Goal: Participate in discussion: Engage in conversation with other users on a specific topic

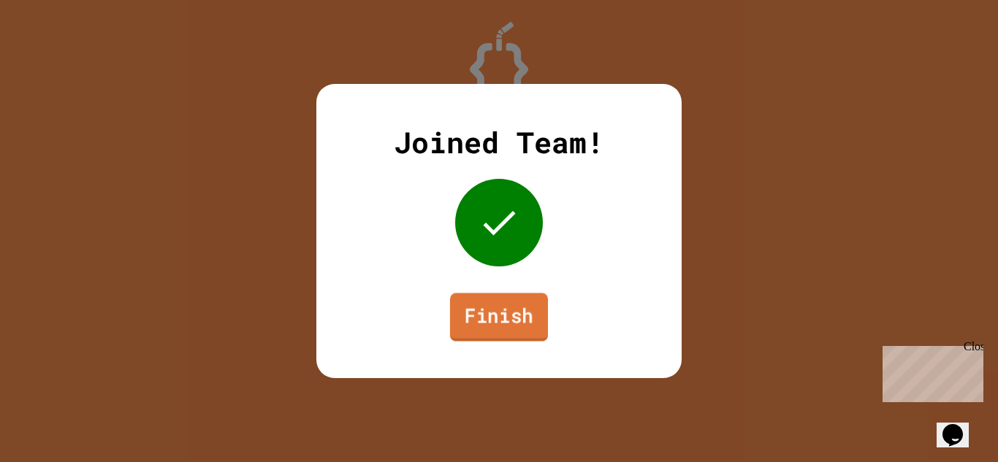
click at [497, 314] on link "Finish" at bounding box center [499, 317] width 98 height 48
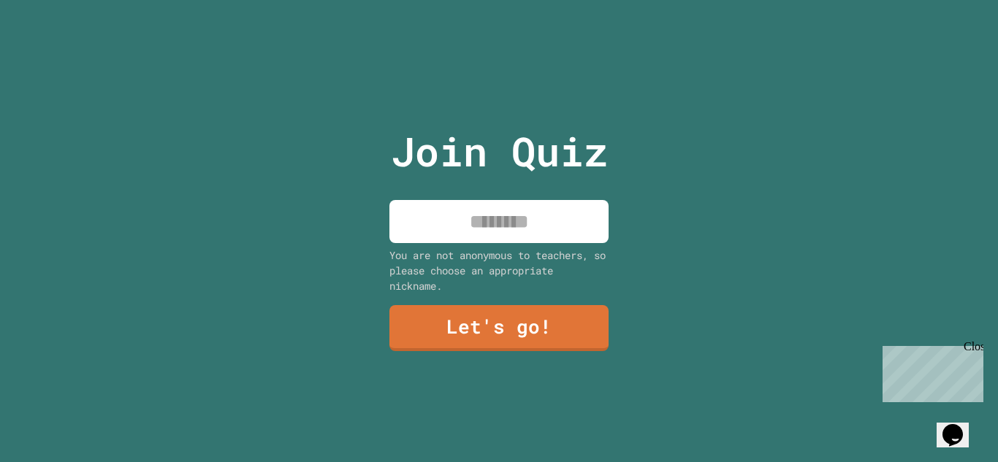
click at [510, 228] on input at bounding box center [498, 221] width 219 height 43
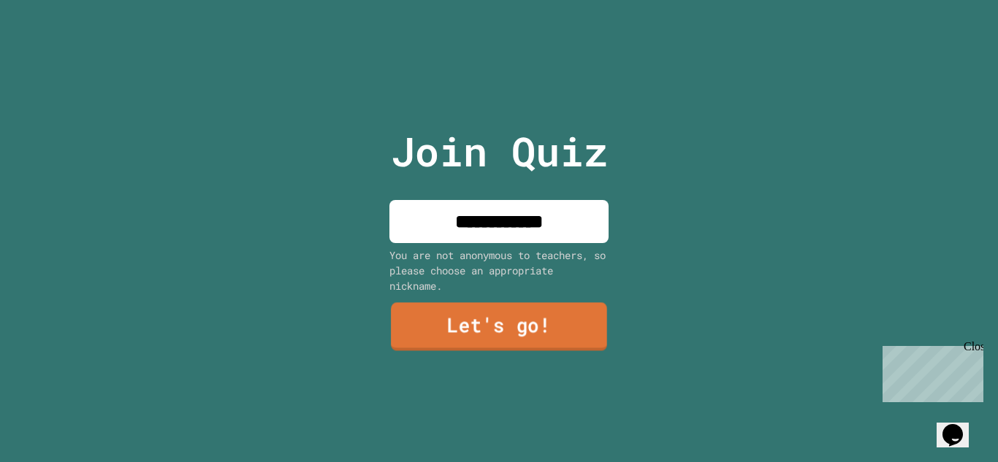
type input "**********"
click at [471, 323] on link "Let's go!" at bounding box center [499, 327] width 216 height 48
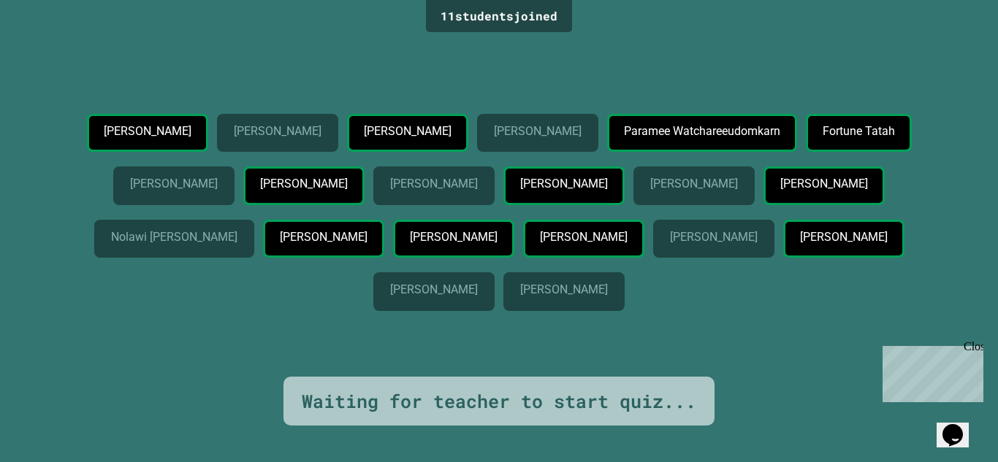
click at [975, 352] on div "Close" at bounding box center [973, 349] width 18 height 18
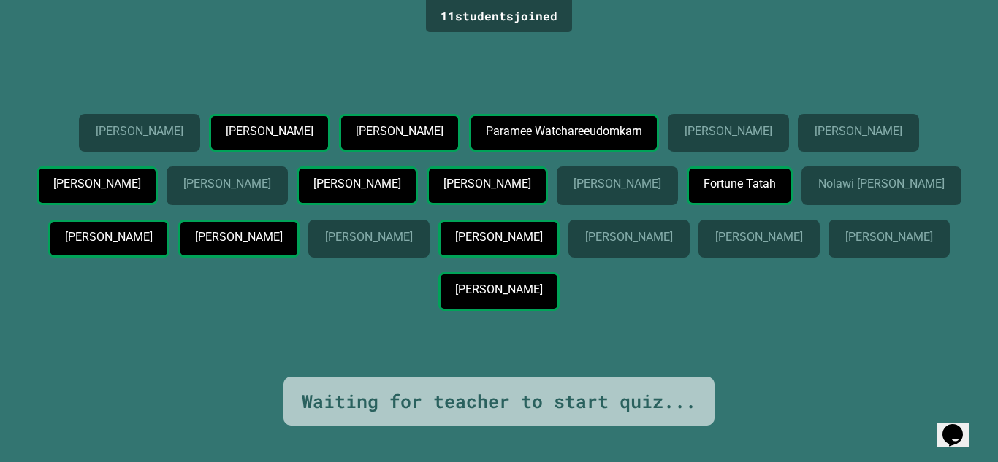
click at [691, 425] on div "Waiting for teacher to start quiz..." at bounding box center [498, 402] width 431 height 50
click at [701, 424] on div "Waiting for teacher to start quiz..." at bounding box center [498, 402] width 431 height 50
click at [495, 398] on div "Waiting for teacher to start quiz..." at bounding box center [499, 402] width 395 height 28
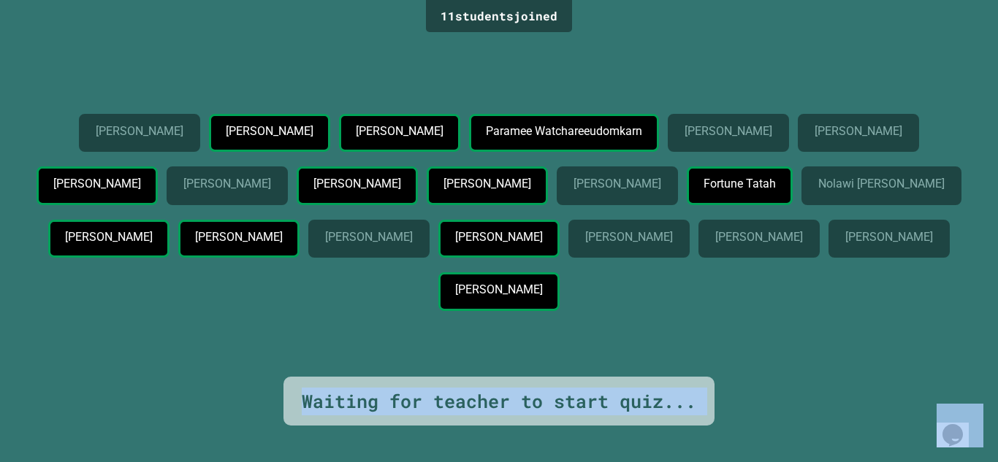
click at [495, 398] on div "Waiting for teacher to start quiz..." at bounding box center [499, 402] width 395 height 28
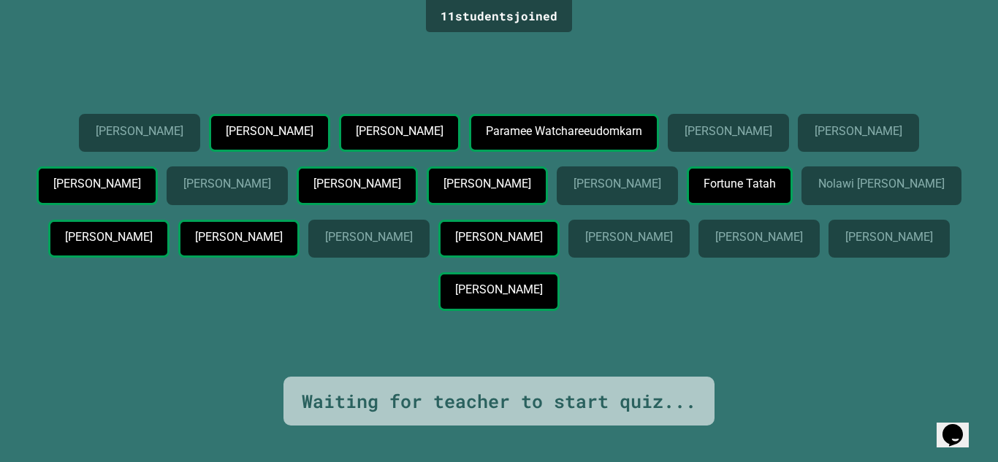
click at [555, 24] on div "11 student s joined" at bounding box center [499, 16] width 146 height 32
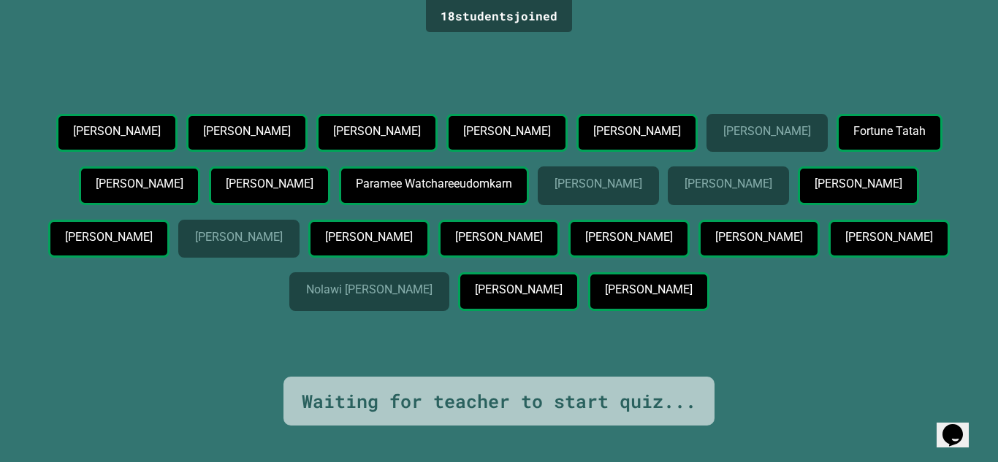
click at [723, 138] on p "Ella Kunofsky" at bounding box center [766, 131] width 87 height 13
click at [359, 297] on p "Nolawi Mesfin" at bounding box center [368, 289] width 125 height 13
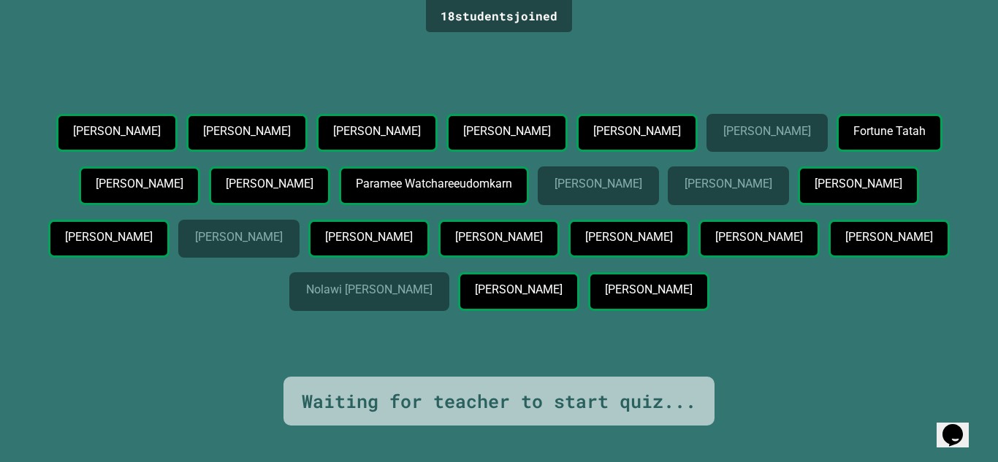
click at [359, 297] on p "Nolawi Mesfin" at bounding box center [368, 289] width 125 height 13
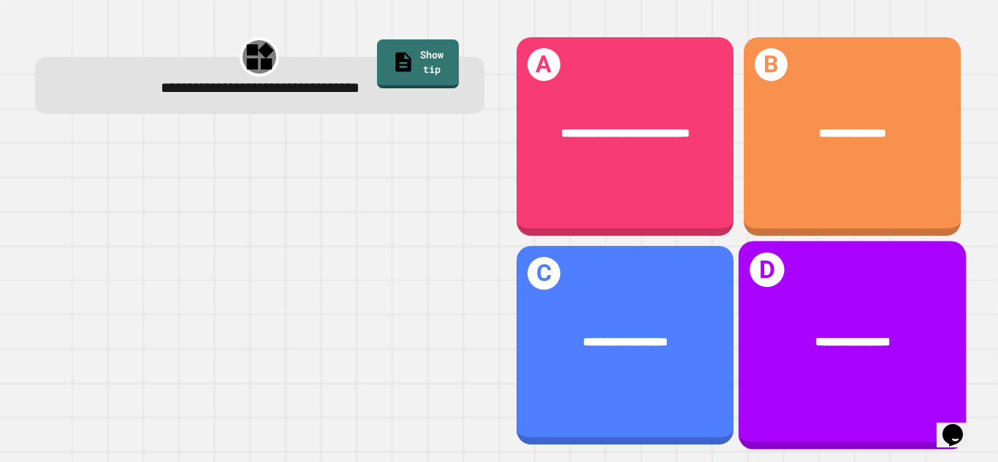
click at [798, 340] on div "**********" at bounding box center [852, 341] width 177 height 19
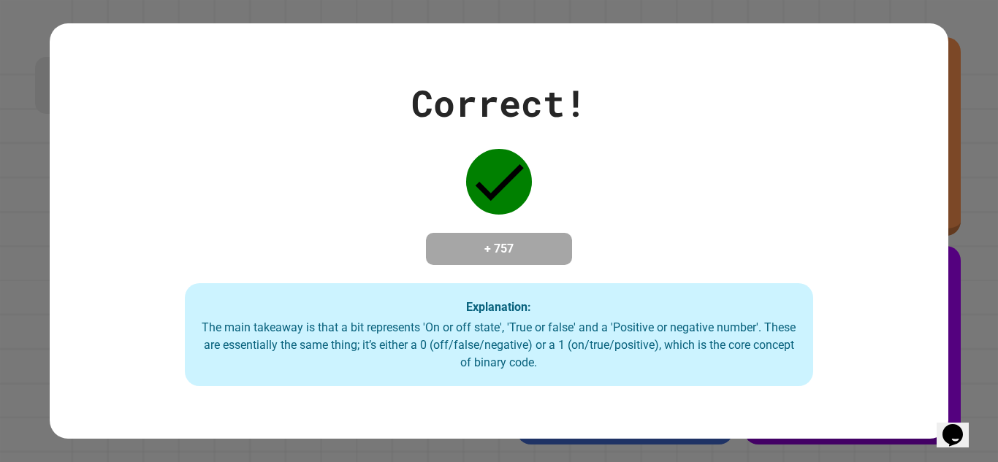
click at [516, 254] on h4 "+ 757" at bounding box center [499, 249] width 117 height 18
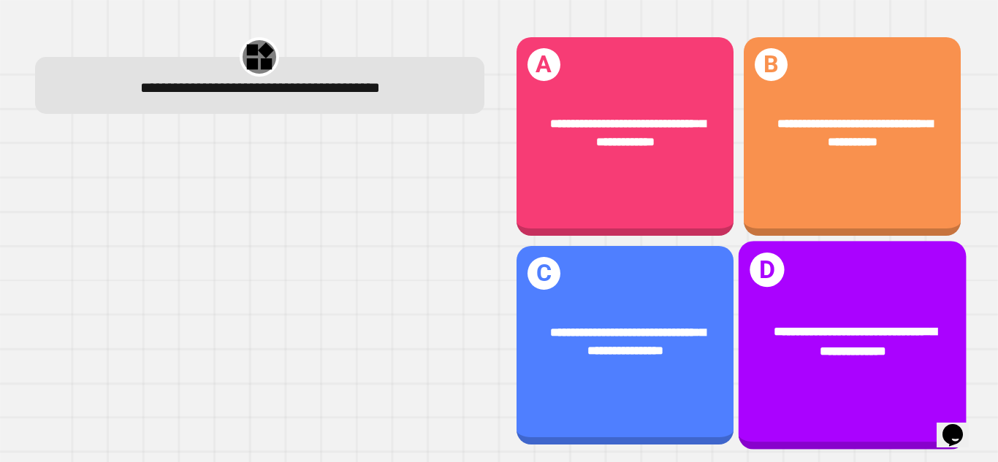
click at [843, 357] on span "**********" at bounding box center [855, 341] width 163 height 31
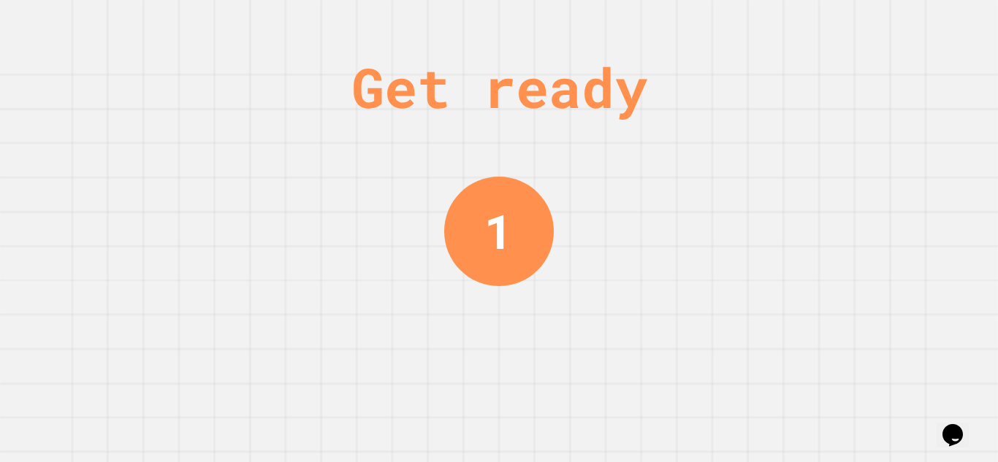
click at [416, 219] on div "Get ready 1" at bounding box center [499, 231] width 998 height 462
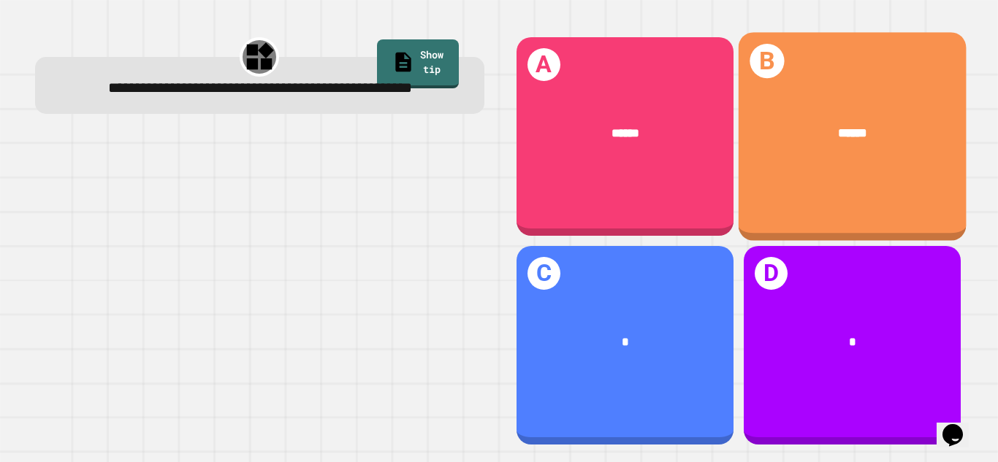
click at [837, 209] on div "B ******" at bounding box center [852, 136] width 228 height 209
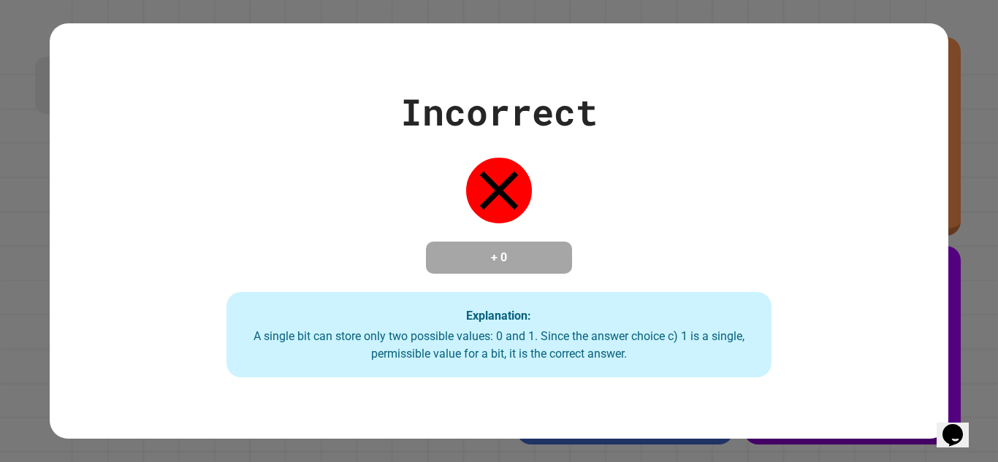
click at [512, 356] on div "A single bit can store only two possible values: 0 and 1. Since the answer choi…" at bounding box center [499, 345] width 516 height 35
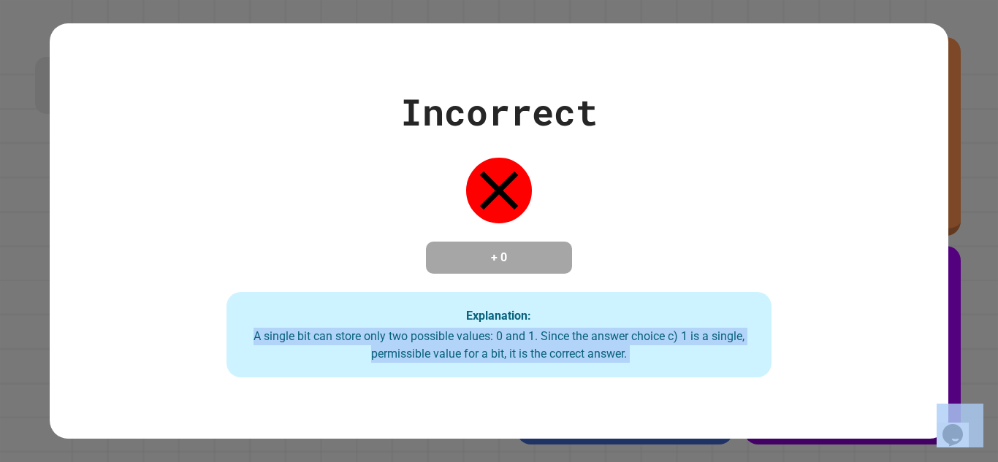
click at [512, 356] on div "A single bit can store only two possible values: 0 and 1. Since the answer choi…" at bounding box center [499, 345] width 516 height 35
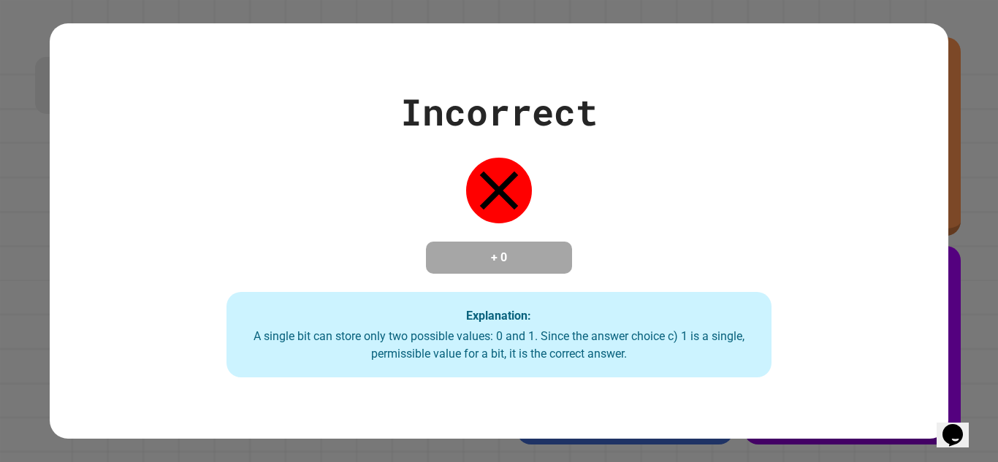
click at [512, 356] on div "A single bit can store only two possible values: 0 and 1. Since the answer choi…" at bounding box center [499, 345] width 516 height 35
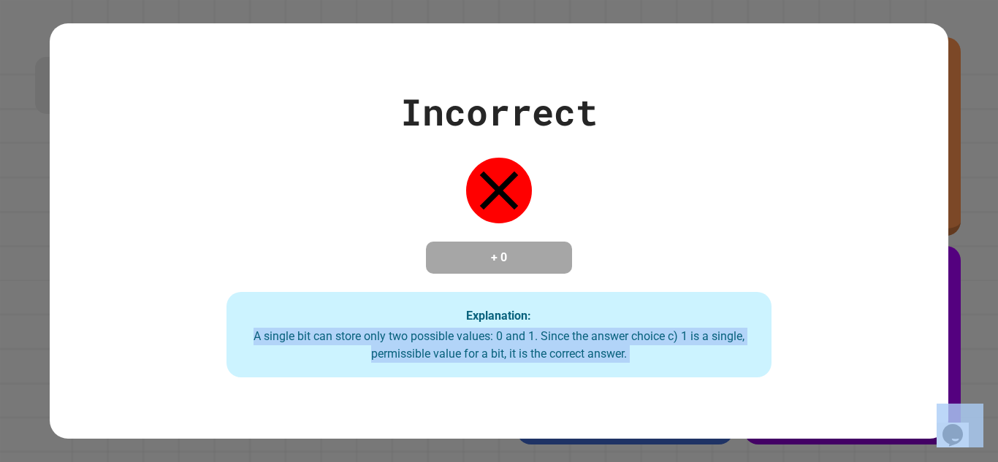
click at [512, 356] on div "A single bit can store only two possible values: 0 and 1. Since the answer choi…" at bounding box center [499, 345] width 516 height 35
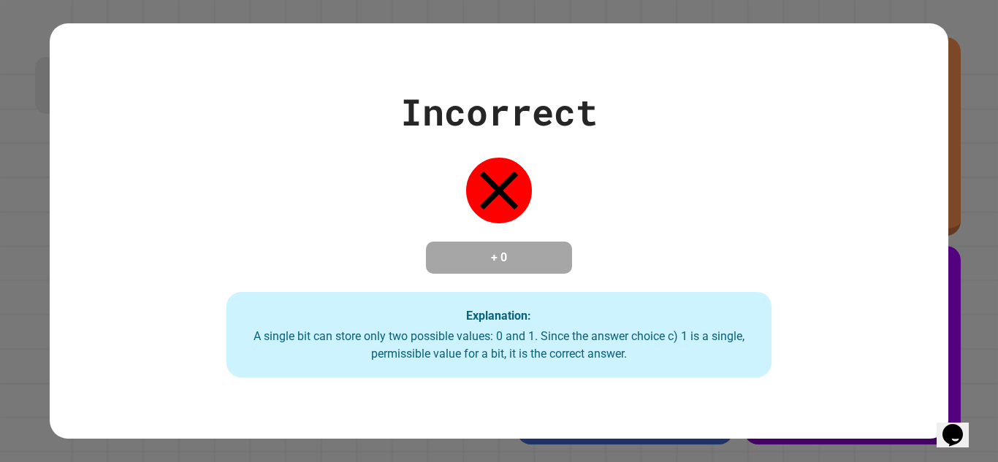
click at [512, 356] on div "A single bit can store only two possible values: 0 and 1. Since the answer choi…" at bounding box center [499, 345] width 516 height 35
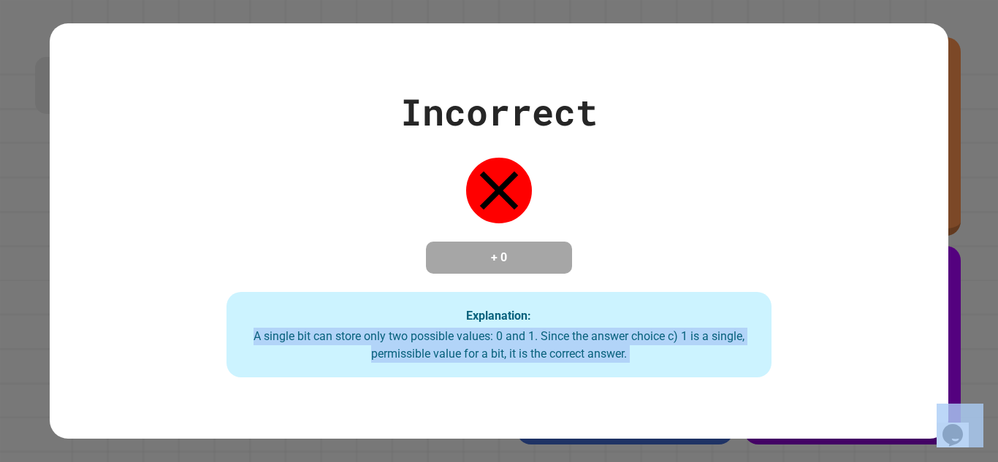
click at [512, 356] on div "A single bit can store only two possible values: 0 and 1. Since the answer choi…" at bounding box center [499, 345] width 516 height 35
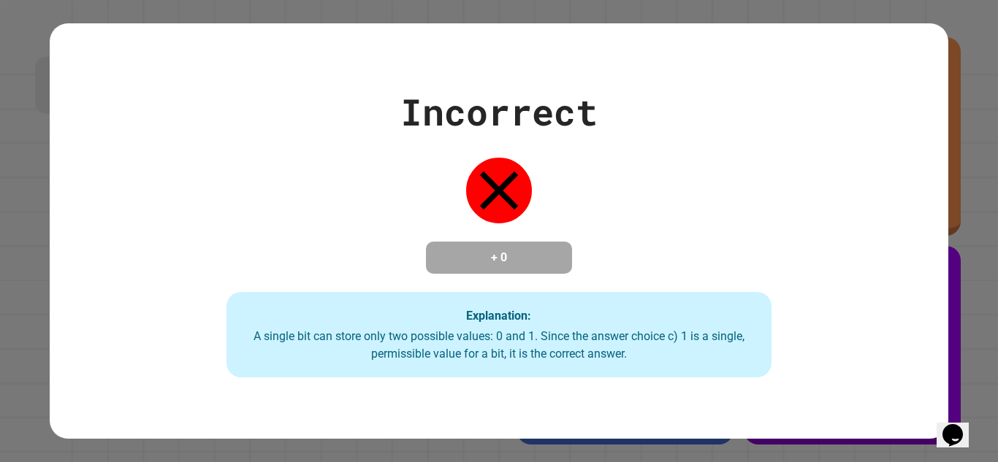
click at [512, 356] on div "A single bit can store only two possible values: 0 and 1. Since the answer choi…" at bounding box center [499, 345] width 516 height 35
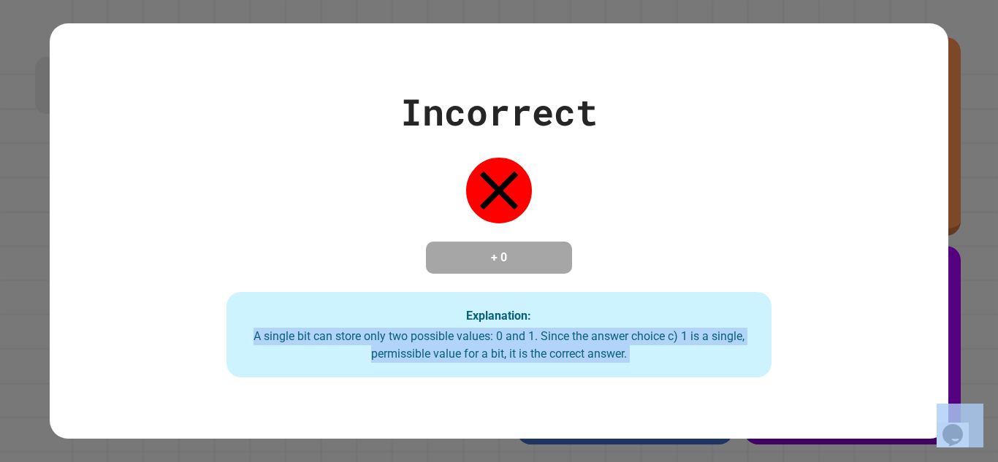
click at [512, 356] on div "A single bit can store only two possible values: 0 and 1. Since the answer choi…" at bounding box center [499, 345] width 516 height 35
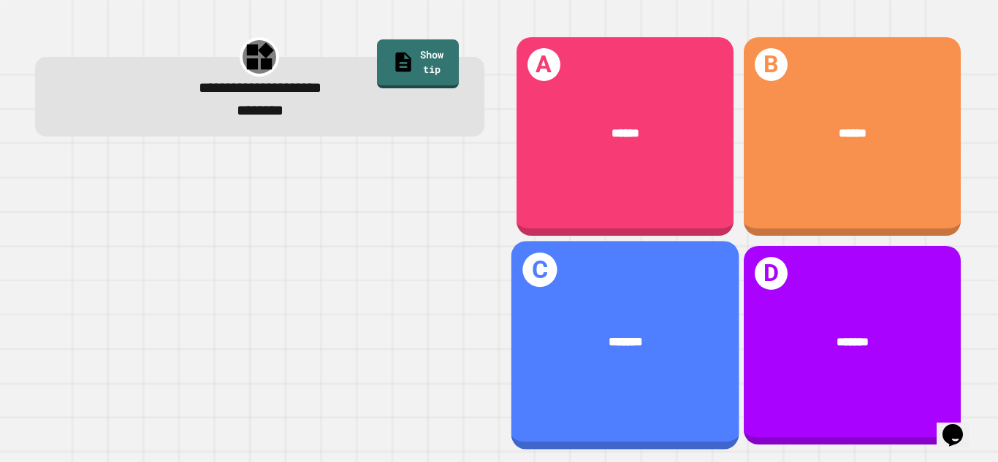
click at [656, 361] on div "*******" at bounding box center [625, 341] width 228 height 69
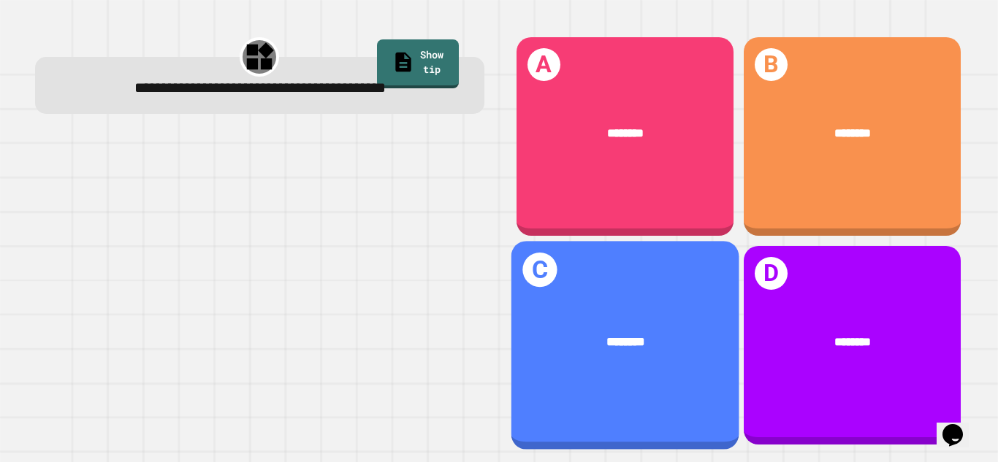
click at [634, 332] on div "********" at bounding box center [625, 341] width 177 height 19
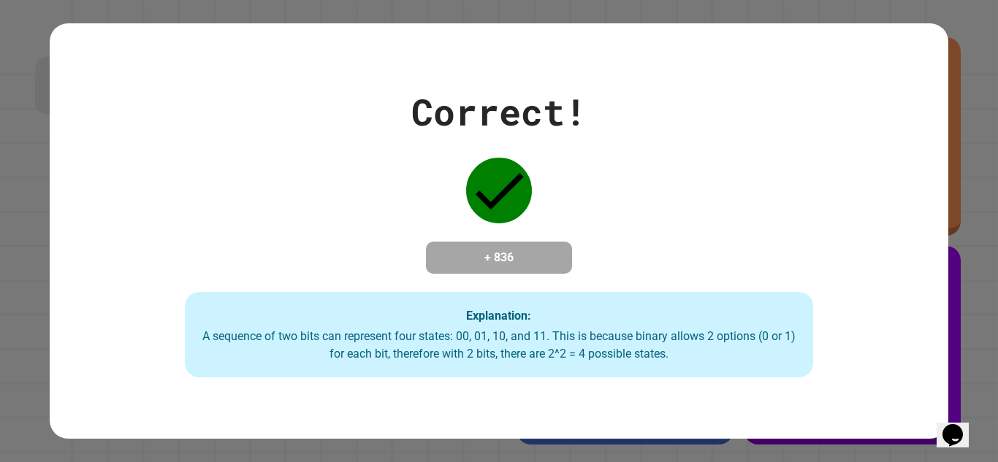
click at [568, 361] on div "A sequence of two bits can represent four states: 00, 01, 10, and 11. This is b…" at bounding box center [499, 345] width 600 height 35
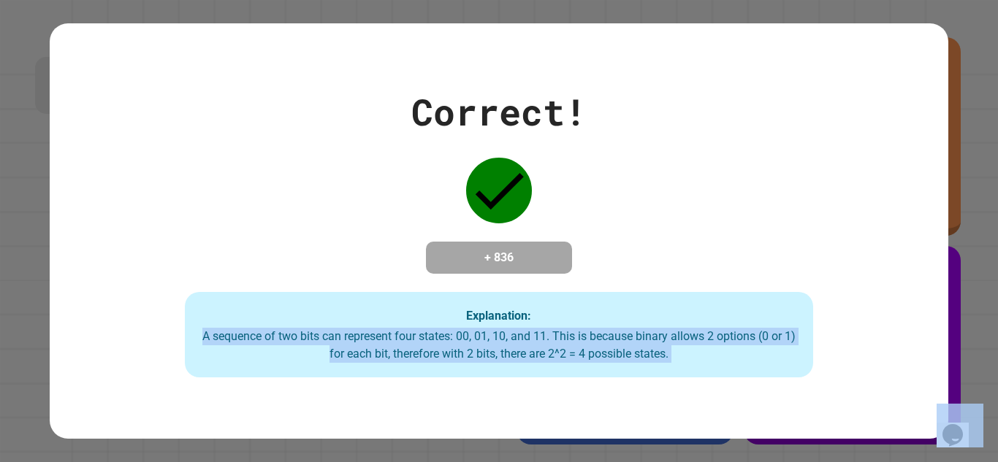
click at [568, 361] on div "A sequence of two bits can represent four states: 00, 01, 10, and 11. This is b…" at bounding box center [499, 345] width 600 height 35
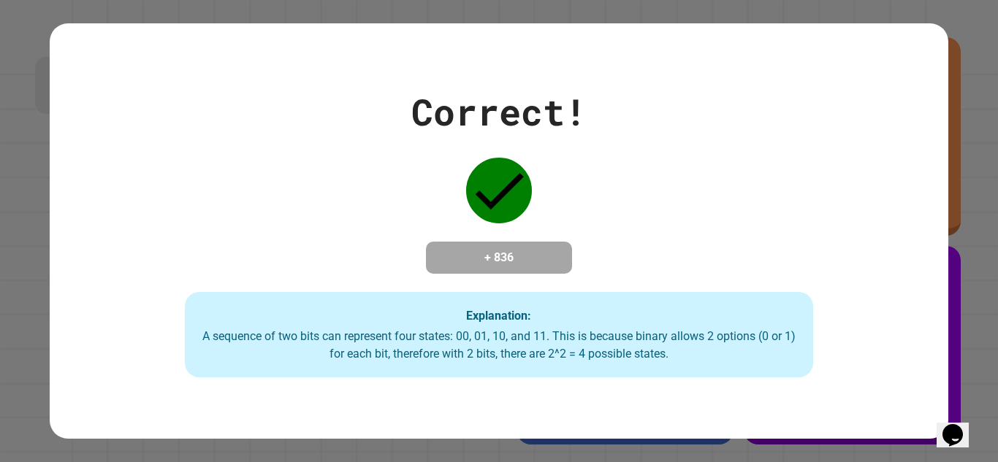
click at [568, 361] on div "A sequence of two bits can represent four states: 00, 01, 10, and 11. This is b…" at bounding box center [499, 345] width 600 height 35
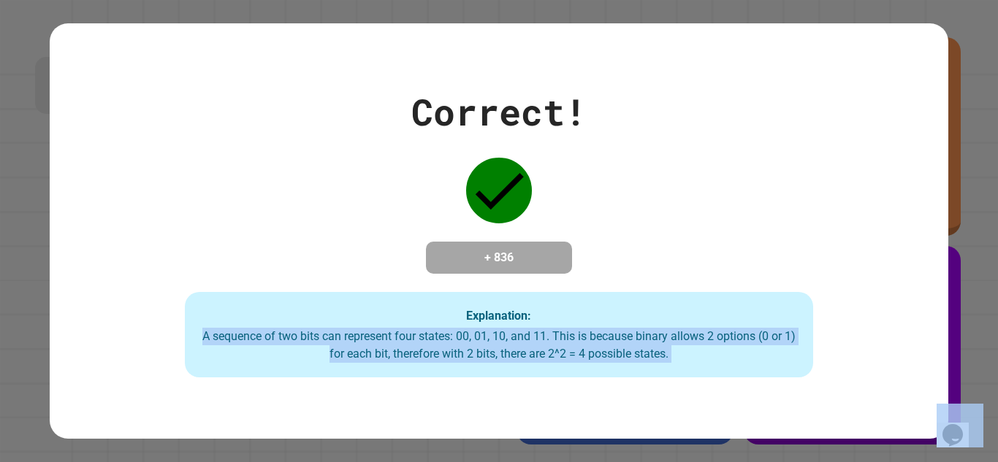
click at [568, 361] on div "A sequence of two bits can represent four states: 00, 01, 10, and 11. This is b…" at bounding box center [499, 345] width 600 height 35
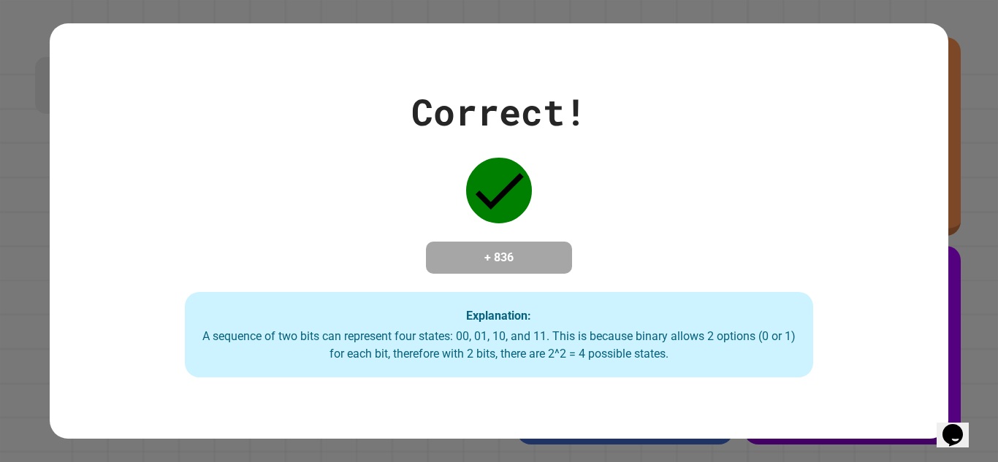
click at [568, 361] on div "A sequence of two bits can represent four states: 00, 01, 10, and 11. This is b…" at bounding box center [499, 345] width 600 height 35
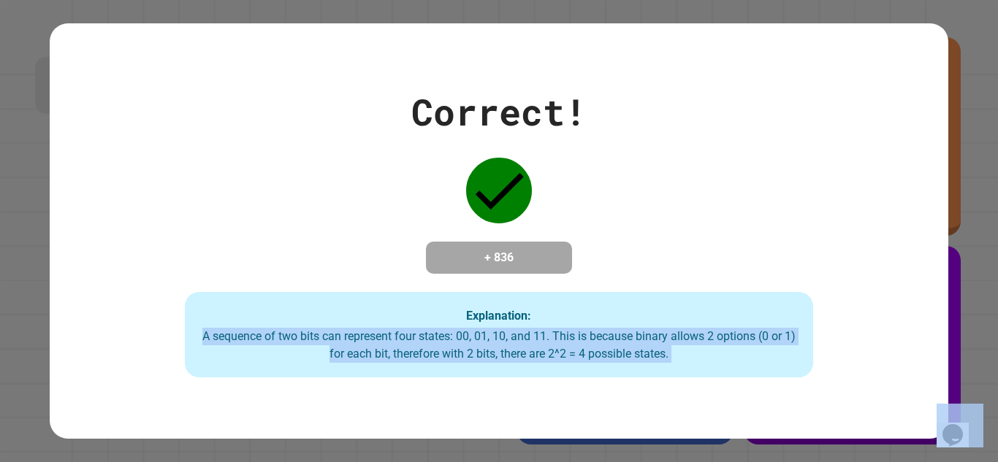
click at [568, 361] on div "A sequence of two bits can represent four states: 00, 01, 10, and 11. This is b…" at bounding box center [499, 345] width 600 height 35
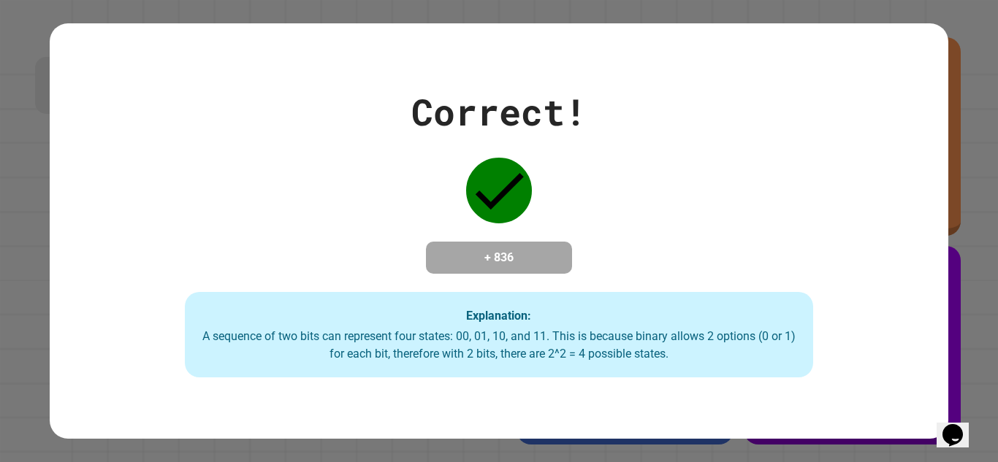
click at [568, 361] on div "A sequence of two bits can represent four states: 00, 01, 10, and 11. This is b…" at bounding box center [499, 345] width 600 height 35
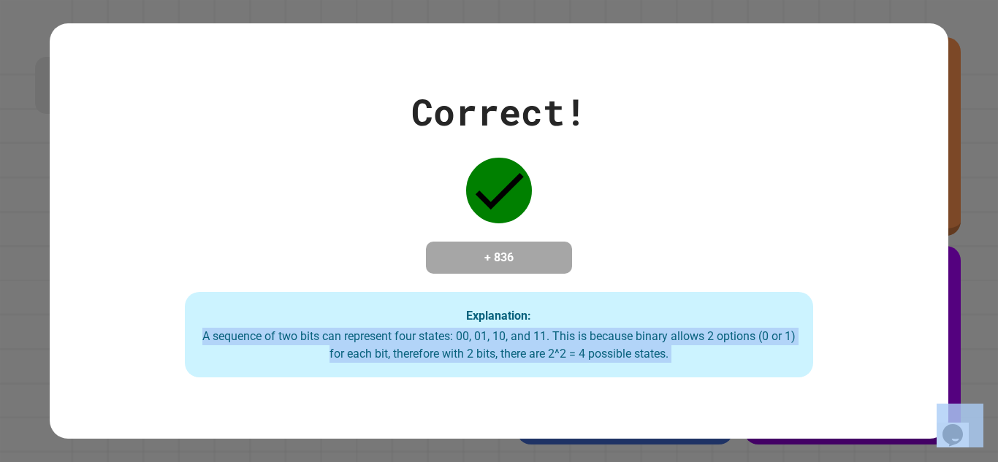
click at [568, 361] on div "A sequence of two bits can represent four states: 00, 01, 10, and 11. This is b…" at bounding box center [499, 345] width 600 height 35
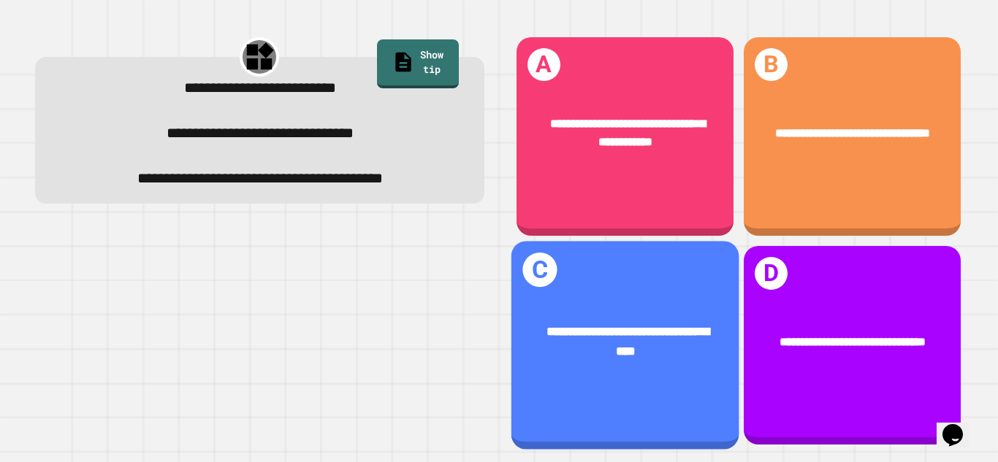
click at [652, 354] on span "**********" at bounding box center [627, 341] width 163 height 31
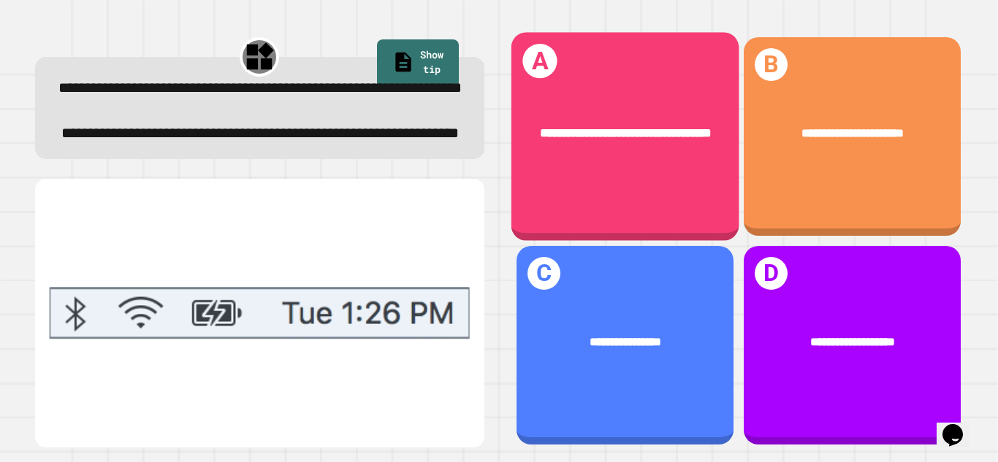
click at [670, 139] on span "**********" at bounding box center [625, 132] width 172 height 12
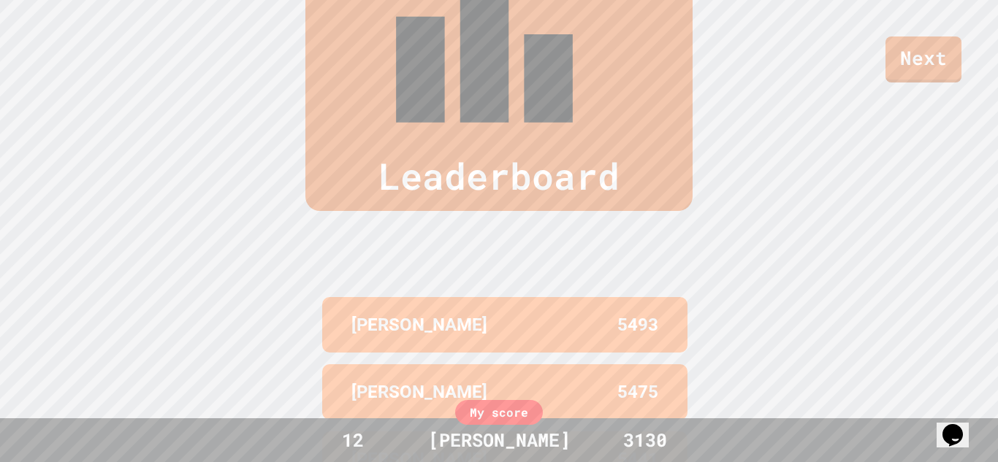
scroll to position [603, 0]
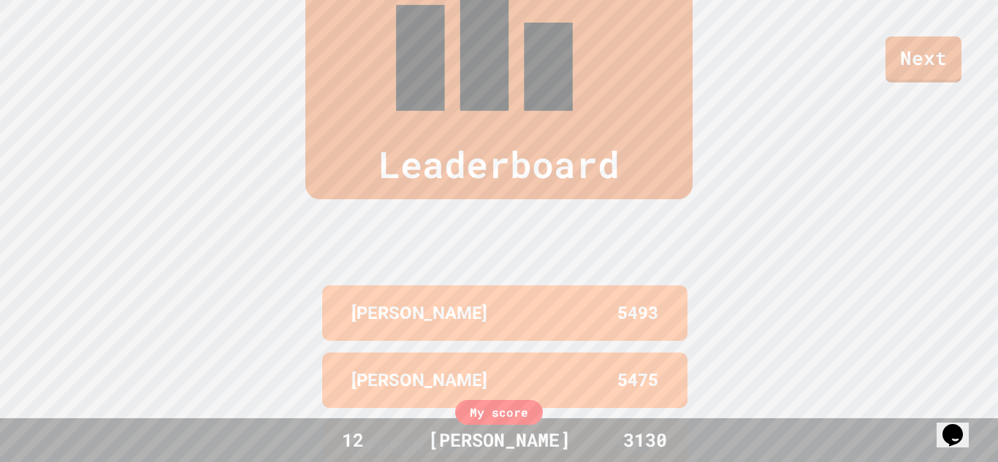
click at [503, 419] on div "My score" at bounding box center [499, 412] width 88 height 25
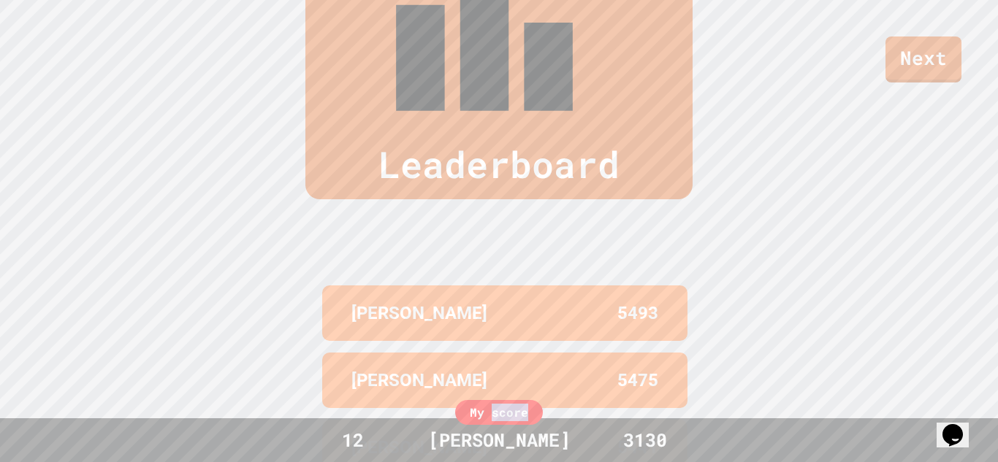
click at [503, 419] on div "My score" at bounding box center [499, 412] width 88 height 25
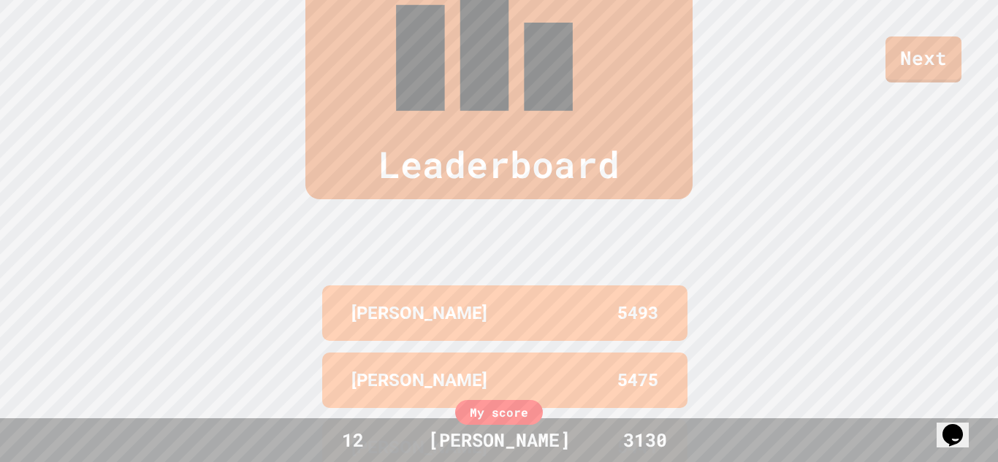
scroll to position [0, 0]
